Goal: Task Accomplishment & Management: Use online tool/utility

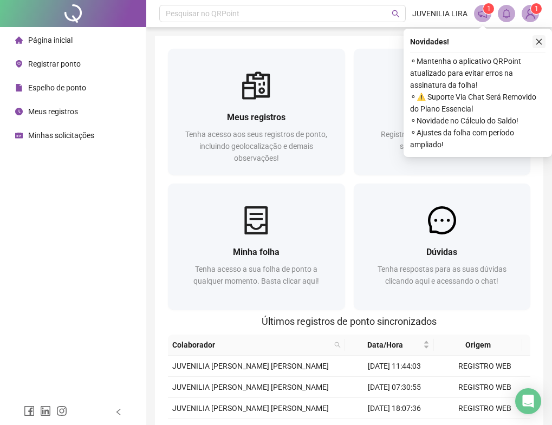
click at [537, 43] on icon "close" at bounding box center [539, 42] width 8 height 8
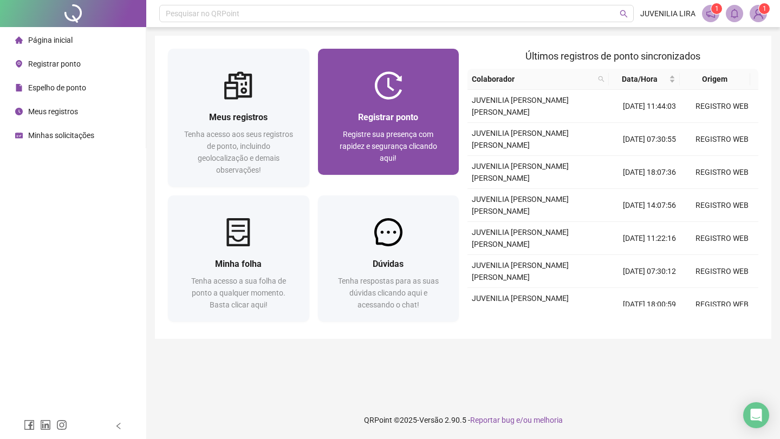
click at [407, 142] on span "Registre sua presença com rapidez e segurança clicando aqui!" at bounding box center [389, 146] width 98 height 33
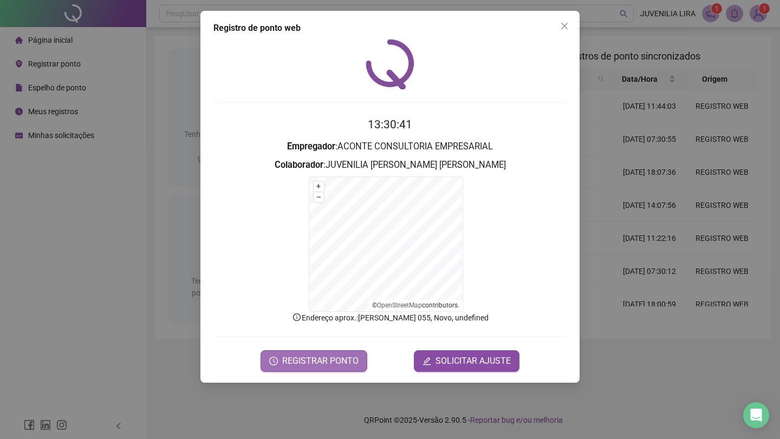
click at [337, 363] on span "REGISTRAR PONTO" at bounding box center [320, 361] width 76 height 13
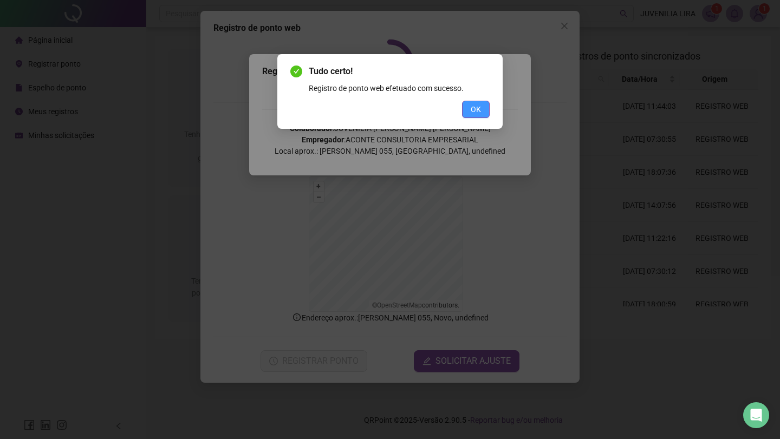
click at [481, 113] on span "OK" at bounding box center [476, 110] width 10 height 12
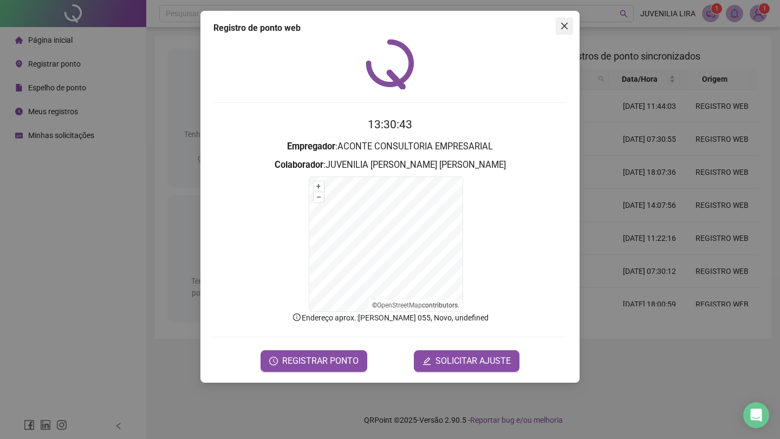
click at [560, 28] on icon "close" at bounding box center [564, 26] width 7 height 7
